Goal: Information Seeking & Learning: Learn about a topic

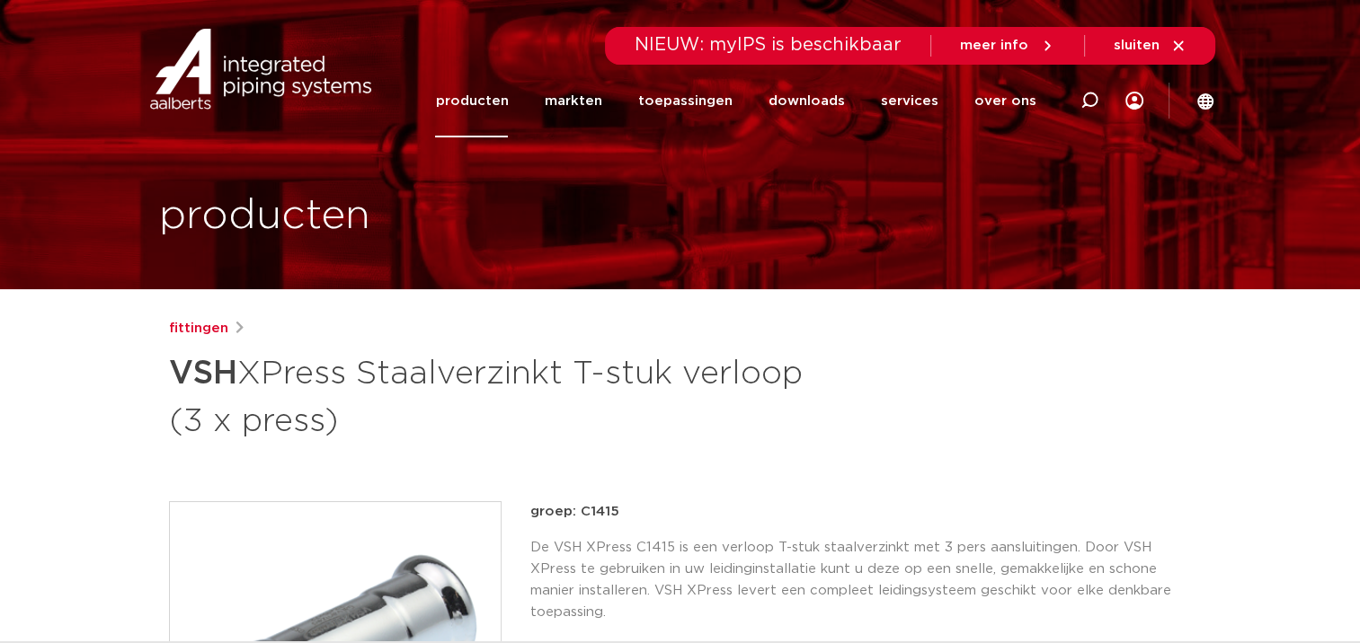
click at [489, 101] on link "producten" at bounding box center [471, 101] width 73 height 73
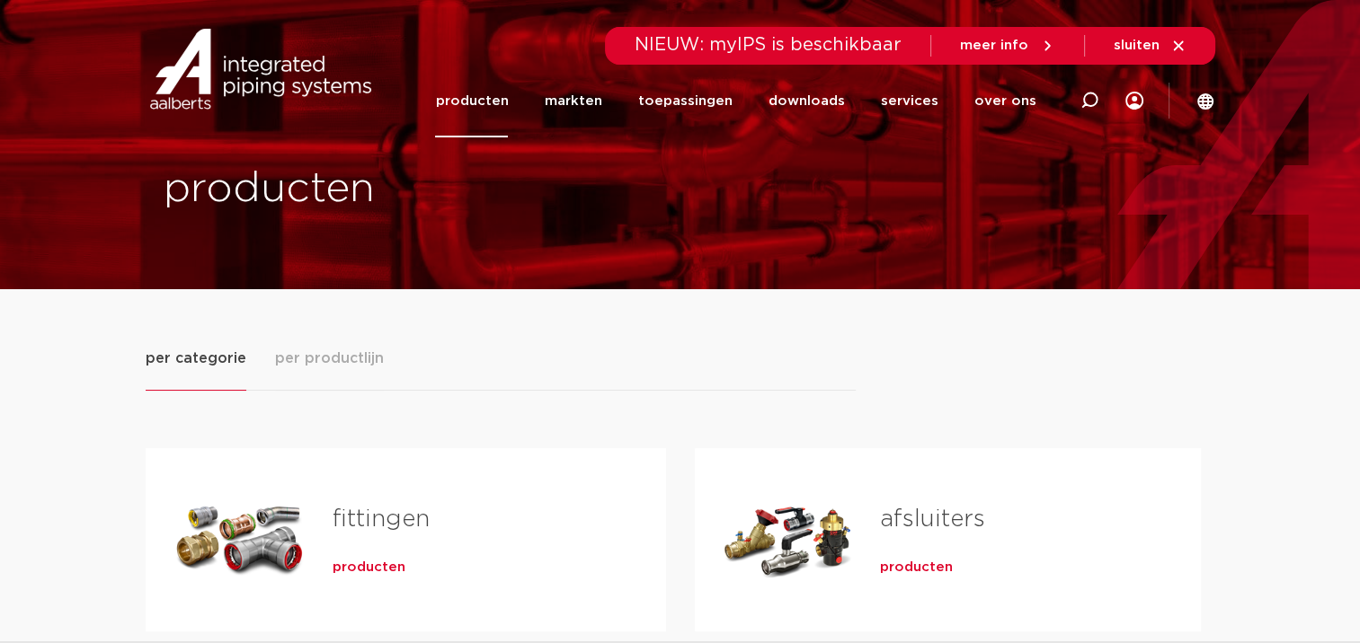
click at [370, 552] on div "producten" at bounding box center [470, 564] width 276 height 25
click at [352, 513] on link "fittingen" at bounding box center [380, 519] width 97 height 23
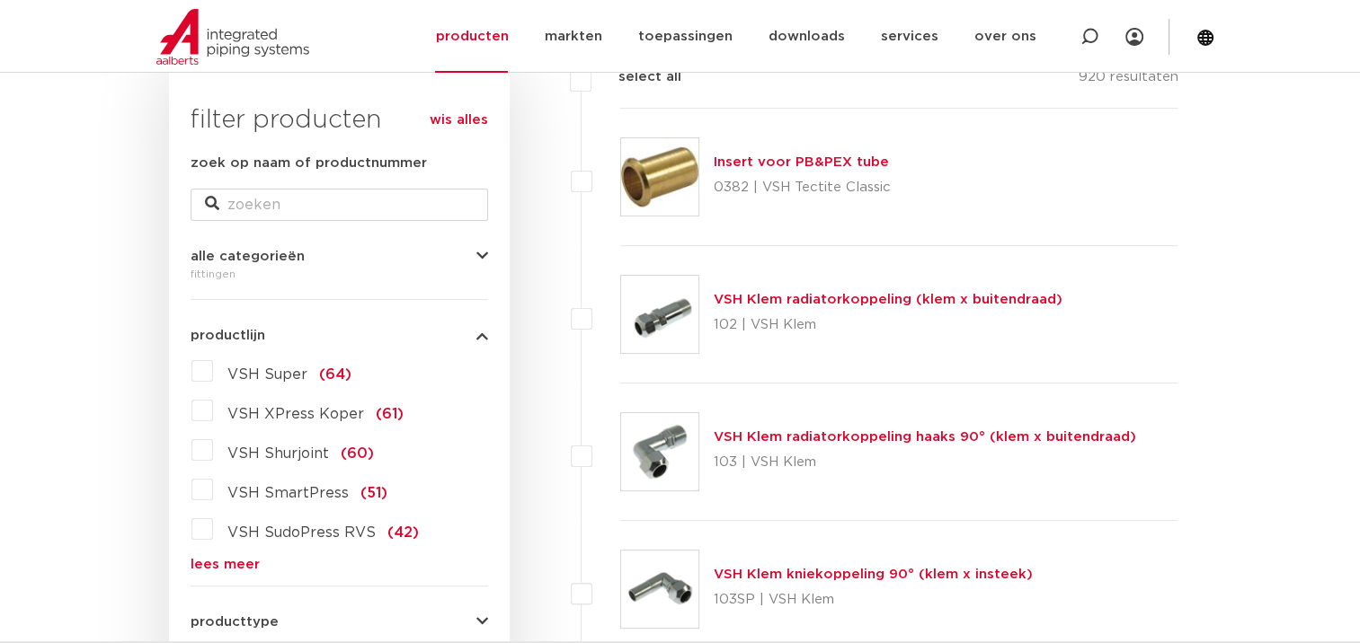
scroll to position [449, 0]
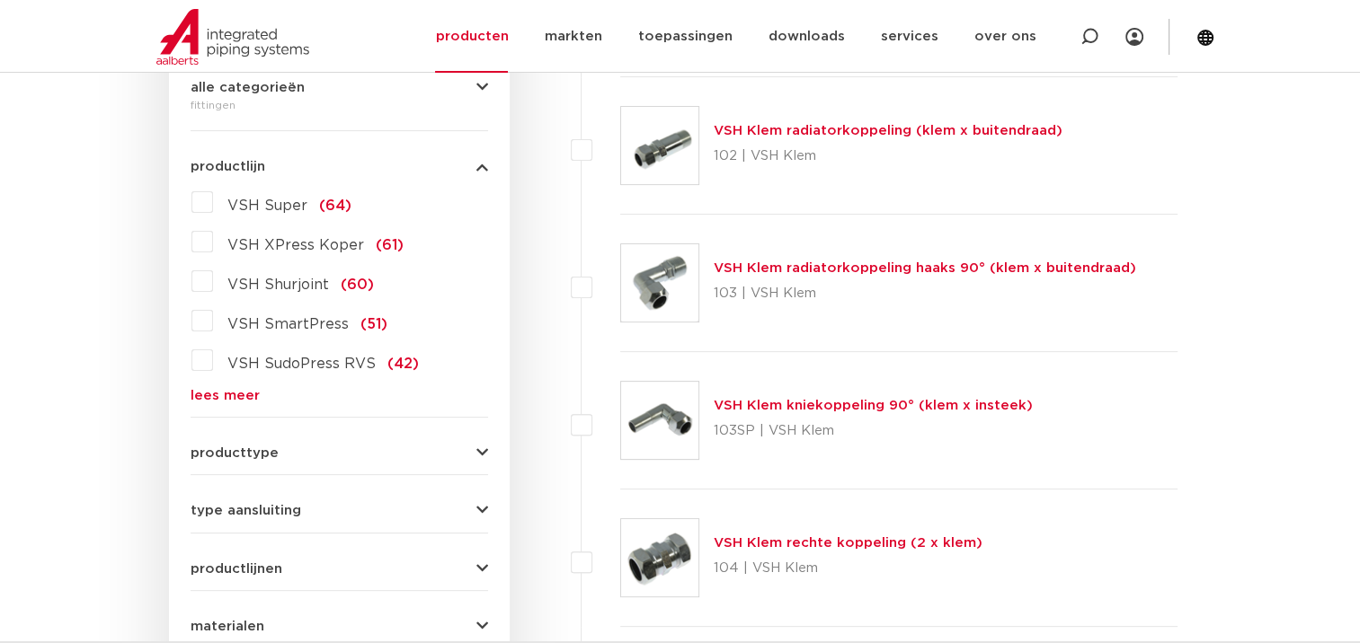
click at [209, 400] on link "lees meer" at bounding box center [339, 395] width 297 height 13
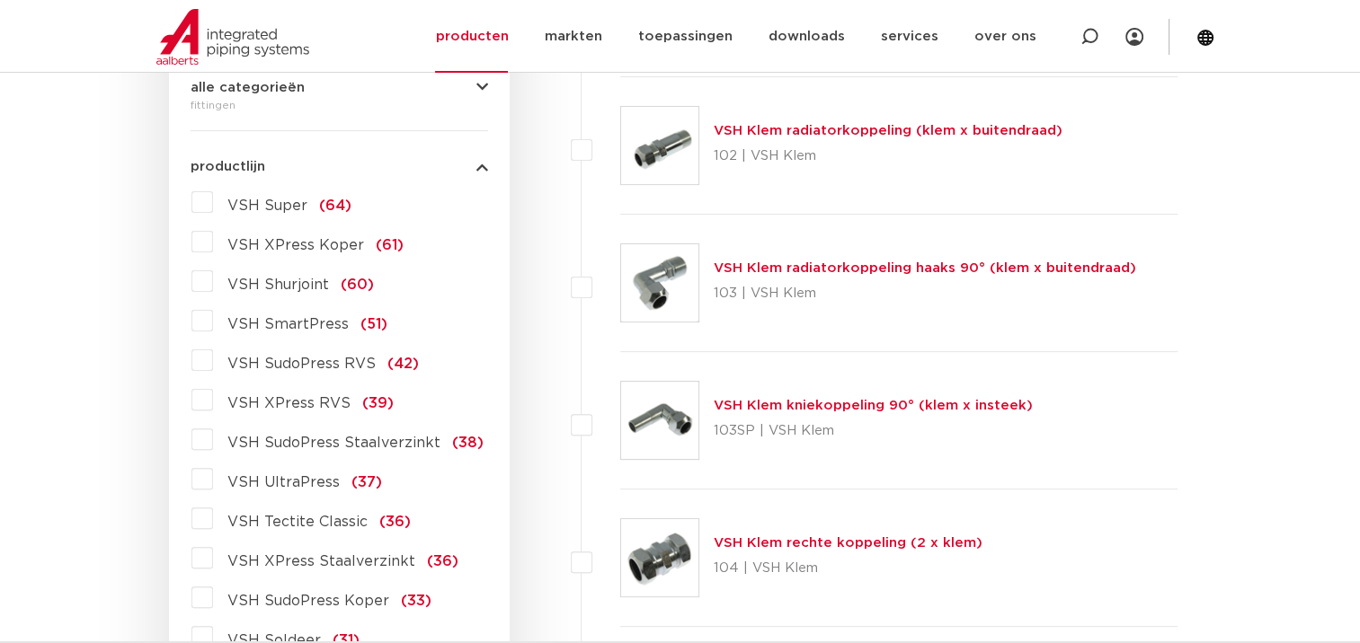
click at [213, 241] on label "VSH XPress Koper (61)" at bounding box center [308, 241] width 191 height 29
click at [0, 0] on input "VSH XPress Koper (61)" at bounding box center [0, 0] width 0 height 0
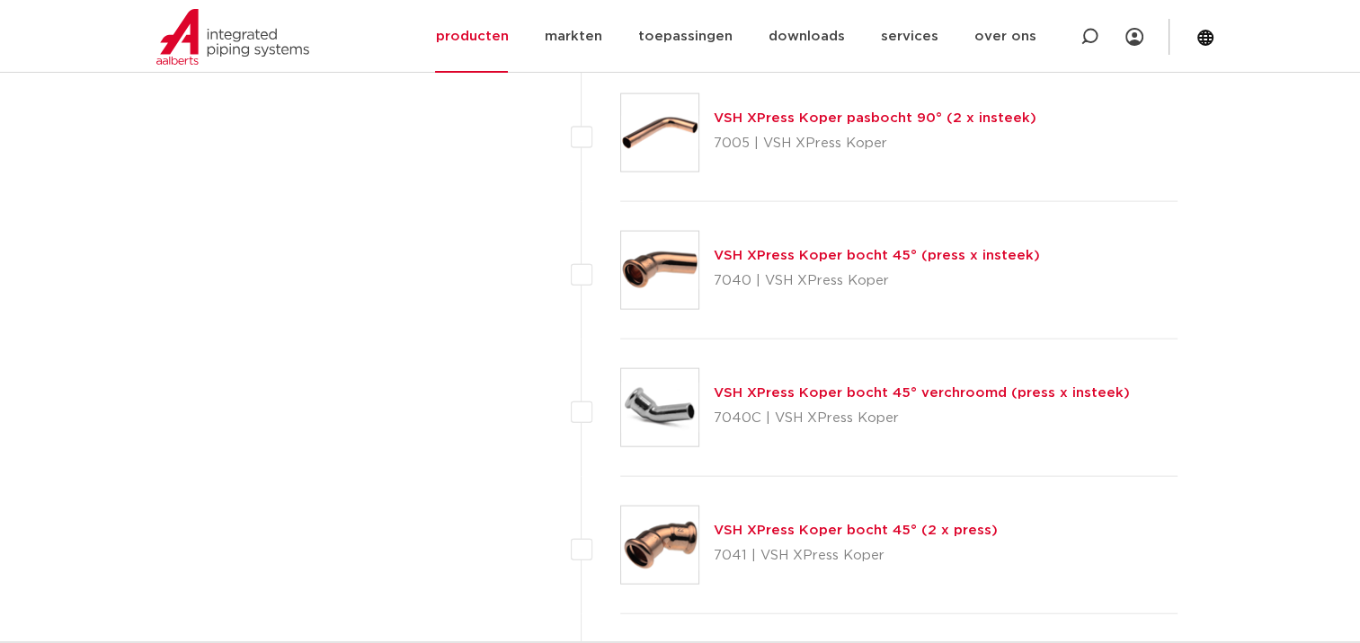
scroll to position [4044, 0]
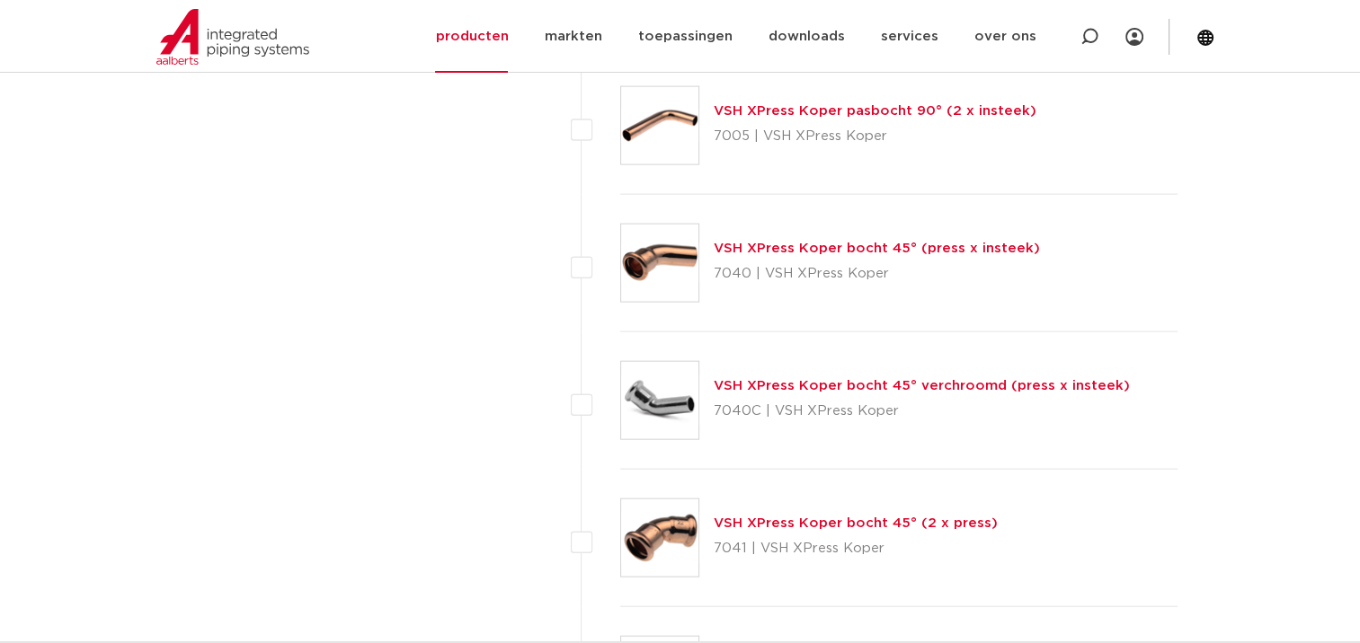
click at [780, 242] on link "VSH XPress Koper bocht 45° (press x insteek)" at bounding box center [876, 248] width 326 height 13
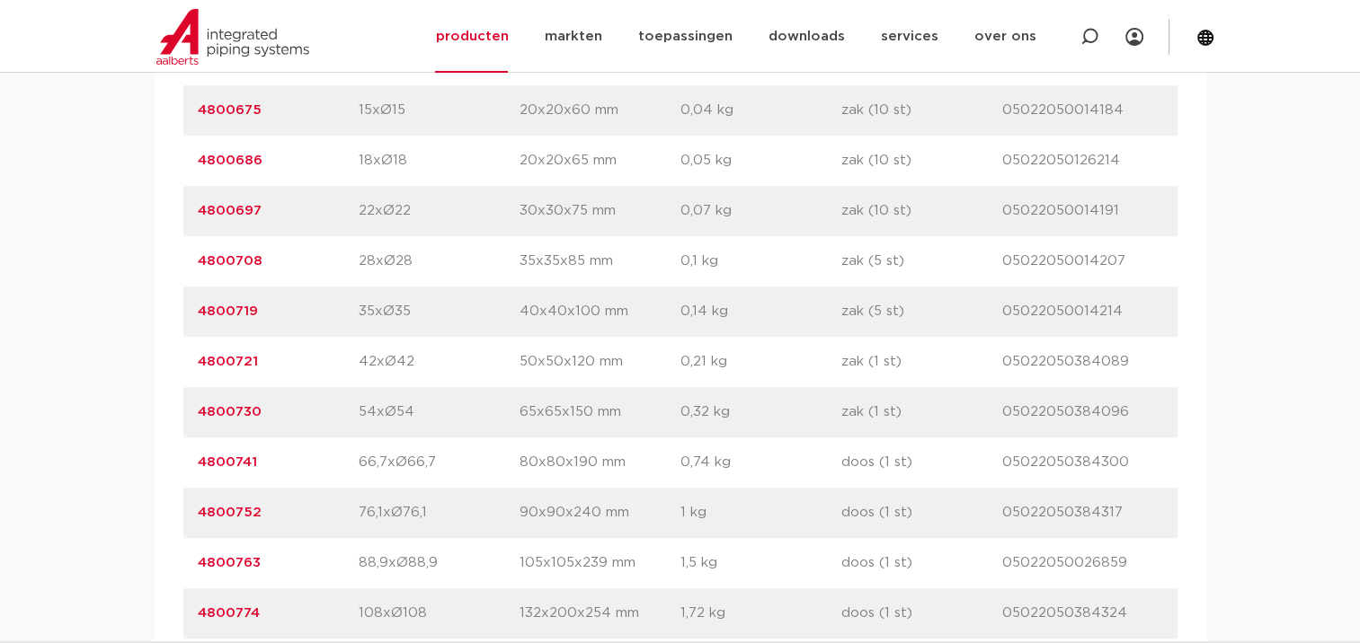
scroll to position [1348, 0]
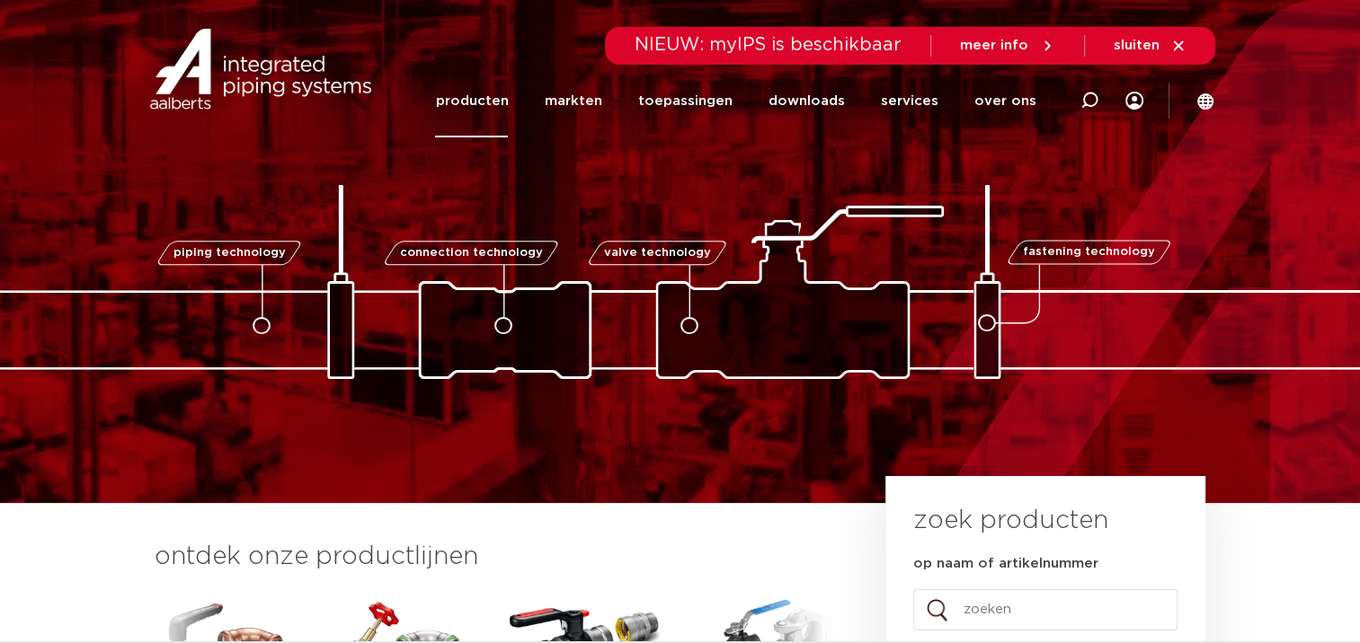
click at [492, 104] on link "producten" at bounding box center [471, 101] width 73 height 73
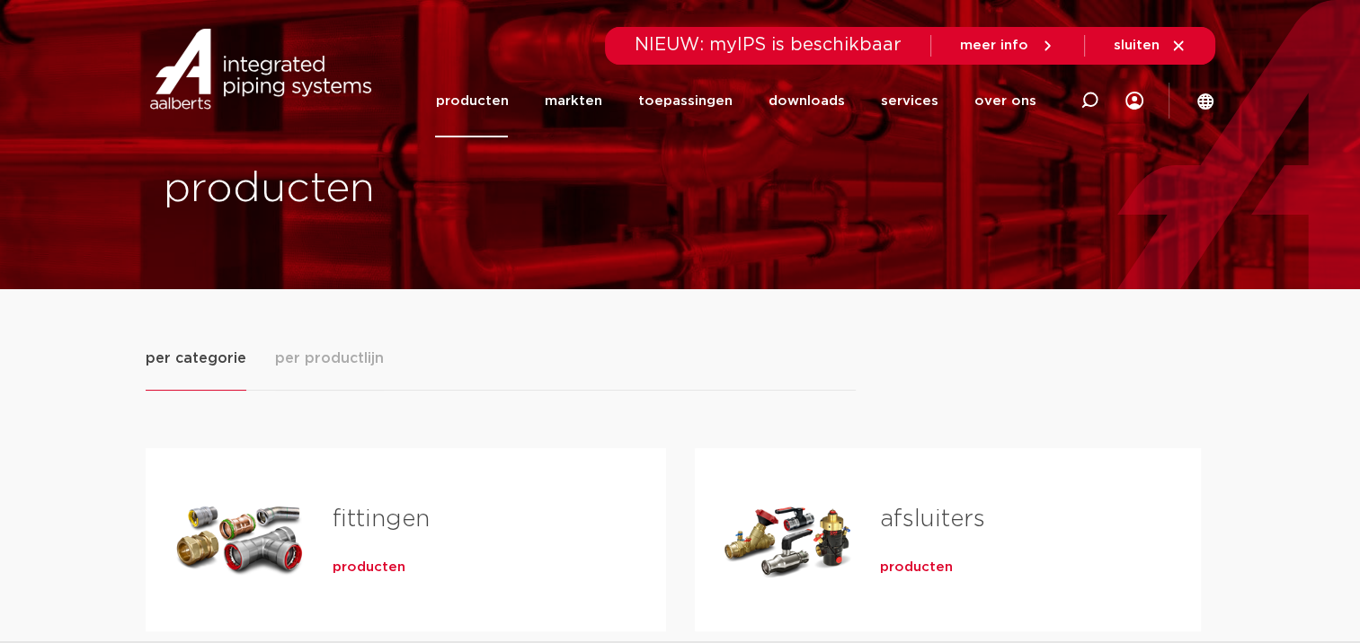
click at [374, 561] on span "producten" at bounding box center [368, 568] width 73 height 18
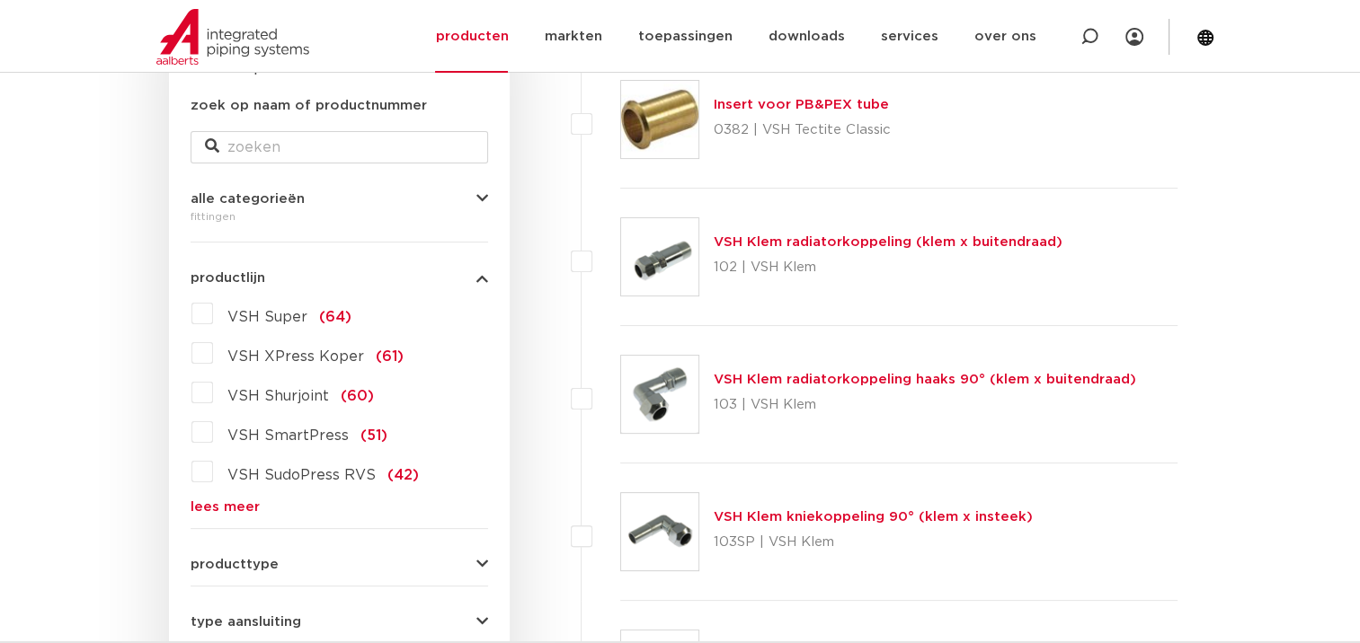
scroll to position [180, 0]
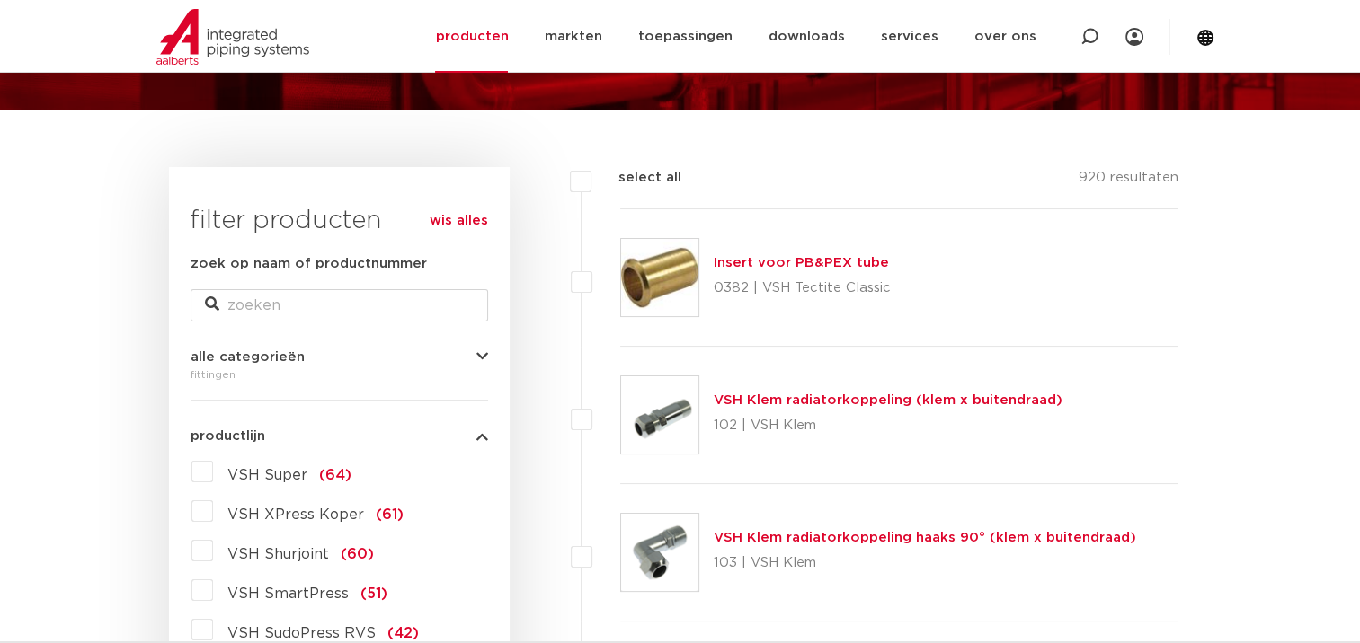
click at [213, 515] on label "VSH XPress Koper (61)" at bounding box center [308, 511] width 191 height 29
click at [0, 0] on input "VSH XPress Koper (61)" at bounding box center [0, 0] width 0 height 0
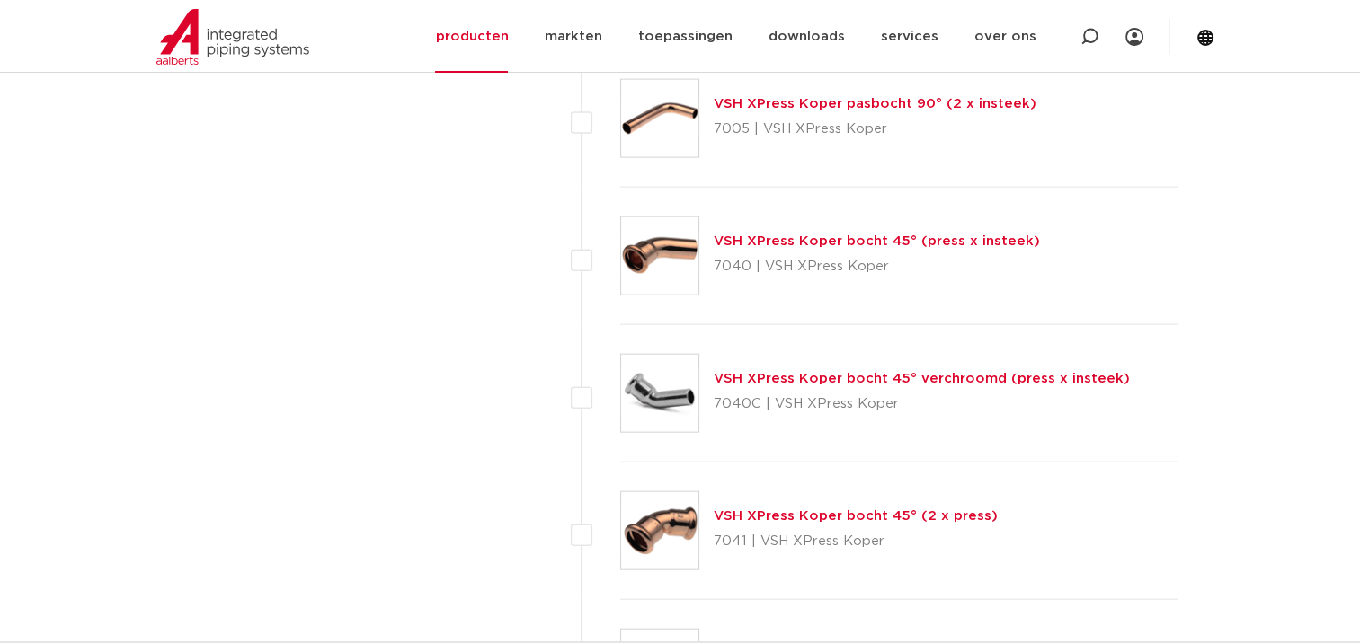
scroll to position [4044, 0]
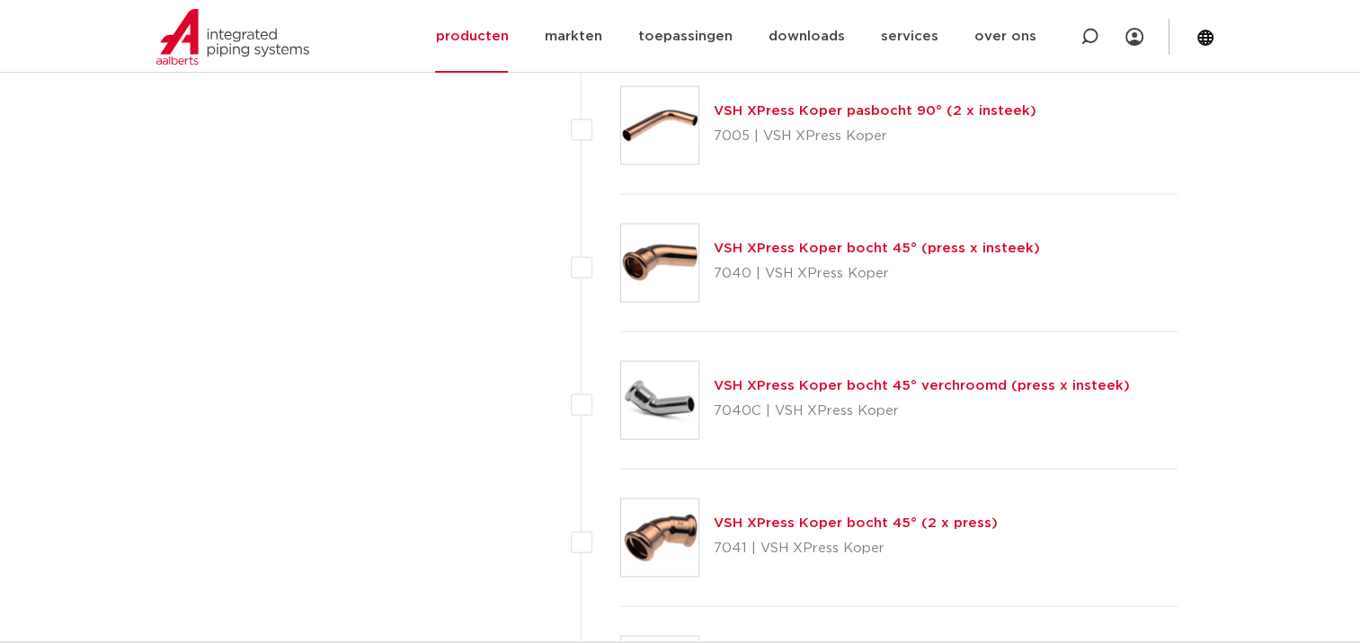
click at [668, 534] on img at bounding box center [659, 538] width 77 height 77
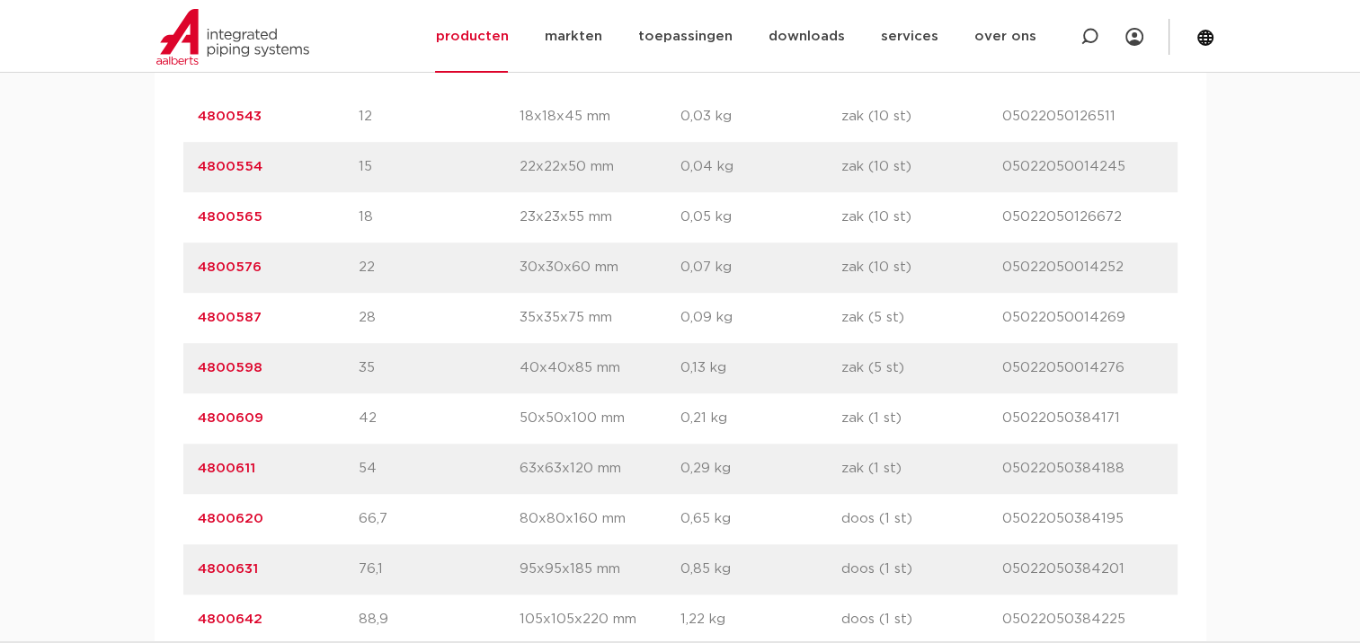
scroll to position [1258, 0]
